Goal: Task Accomplishment & Management: Manage account settings

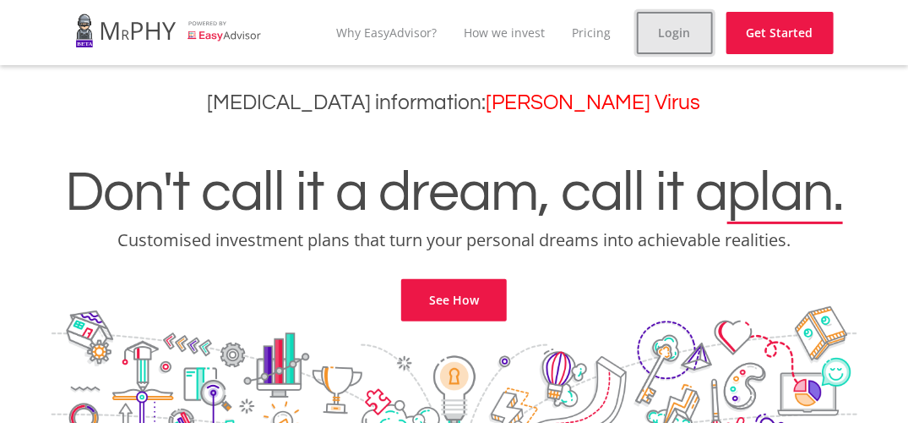
click at [687, 33] on link "Login" at bounding box center [675, 33] width 76 height 42
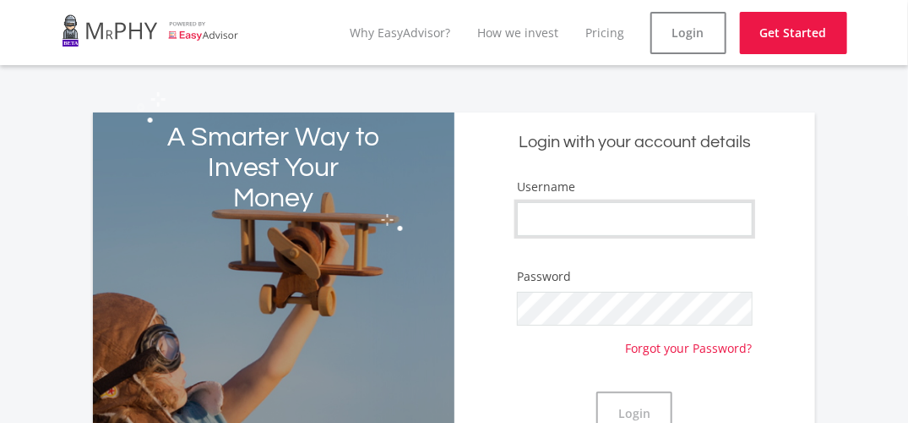
click at [546, 222] on input "Username" at bounding box center [634, 219] width 235 height 34
type input "m"
click at [633, 212] on input "Username" at bounding box center [634, 219] width 235 height 34
type input "m"
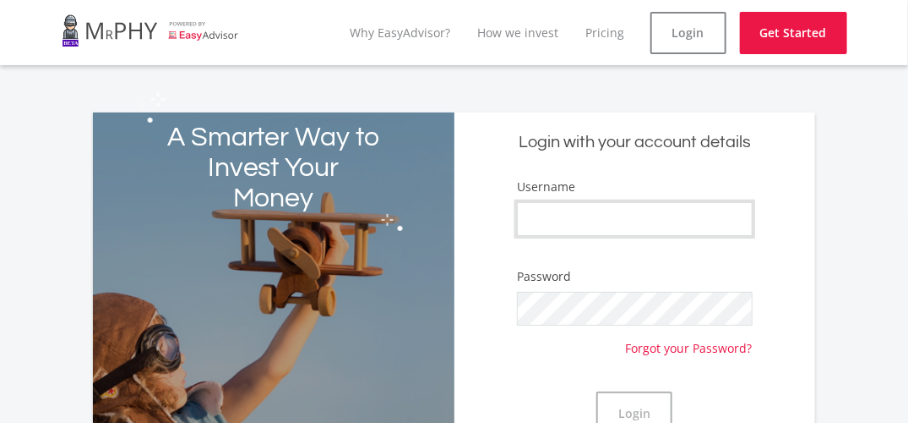
click at [553, 215] on input "Username" at bounding box center [634, 219] width 235 height 34
click at [687, 347] on link "Forgot your Password?" at bounding box center [689, 340] width 127 height 31
click at [698, 220] on input "[EMAIL_ADDRESS][DOMAIN_NAME]" at bounding box center [634, 219] width 235 height 34
type input "m"
click at [798, 35] on link "Get Started" at bounding box center [793, 33] width 107 height 42
